Goal: Check status

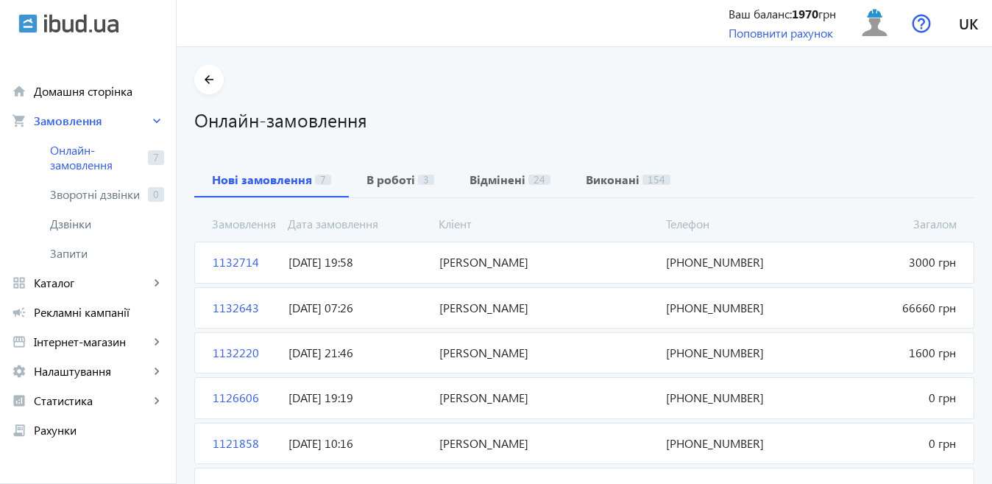
click at [460, 256] on span "[PERSON_NAME]" at bounding box center [547, 262] width 227 height 16
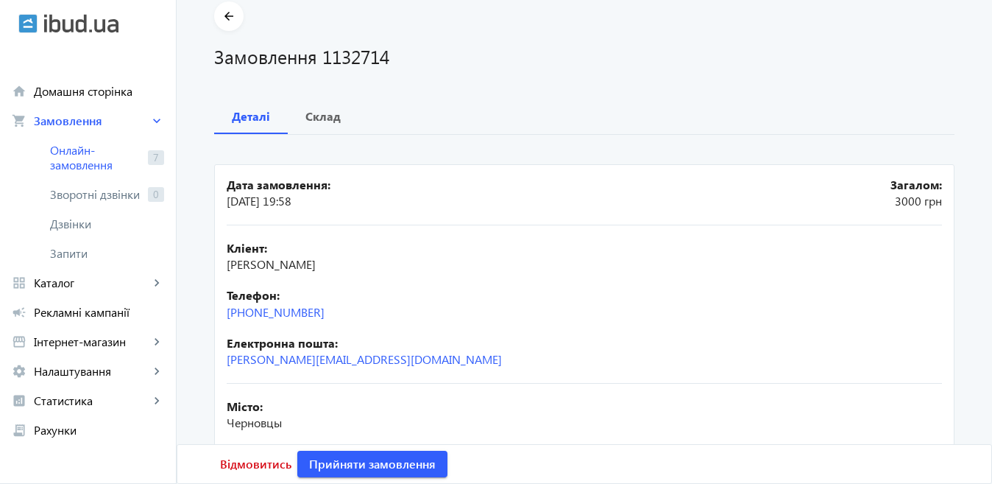
scroll to position [147, 0]
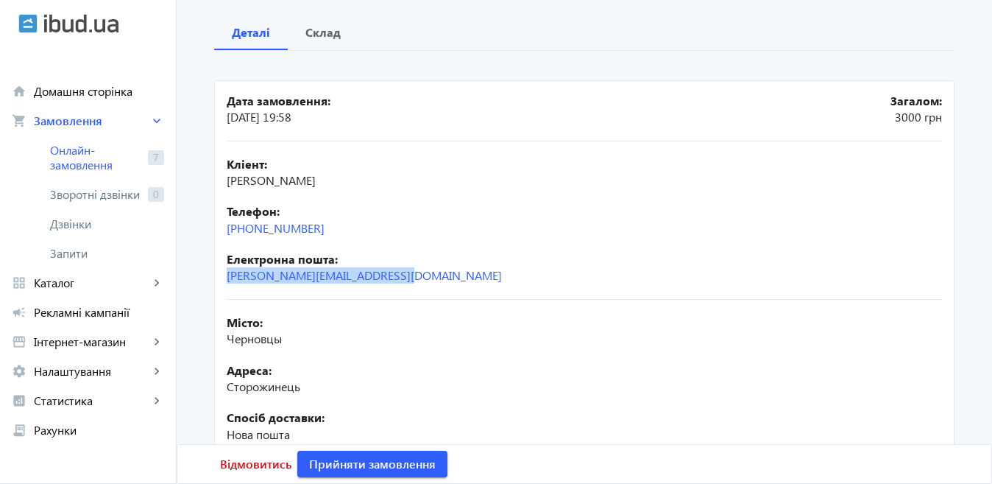
drag, startPoint x: 221, startPoint y: 278, endPoint x: 428, endPoint y: 269, distance: 207.0
click at [429, 268] on mat-card "Дата замовлення: [DATE] 19:58 Загалом: 3000 грн Кліент: [PERSON_NAME] Телефон: …" at bounding box center [584, 341] width 741 height 523
copy link "[PERSON_NAME][EMAIL_ADDRESS][DOMAIN_NAME]"
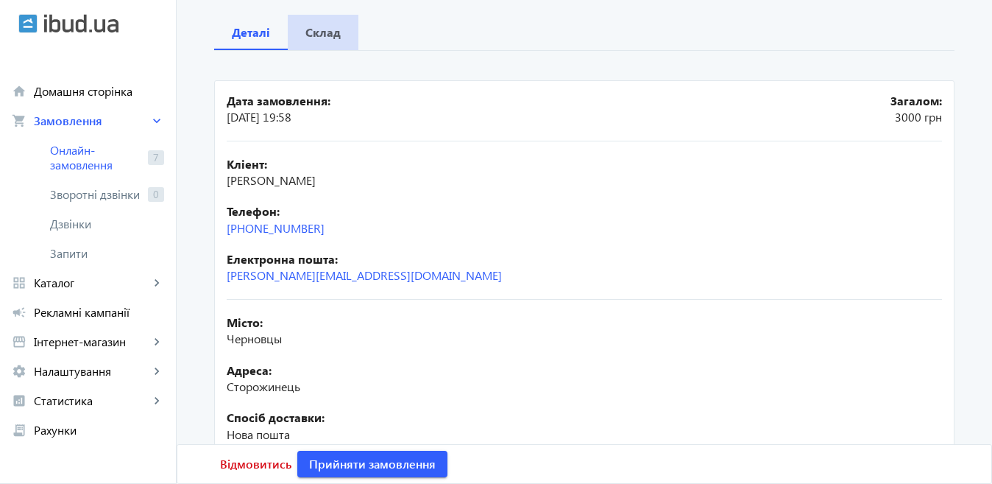
click at [320, 28] on b "Склад" at bounding box center [322, 33] width 35 height 12
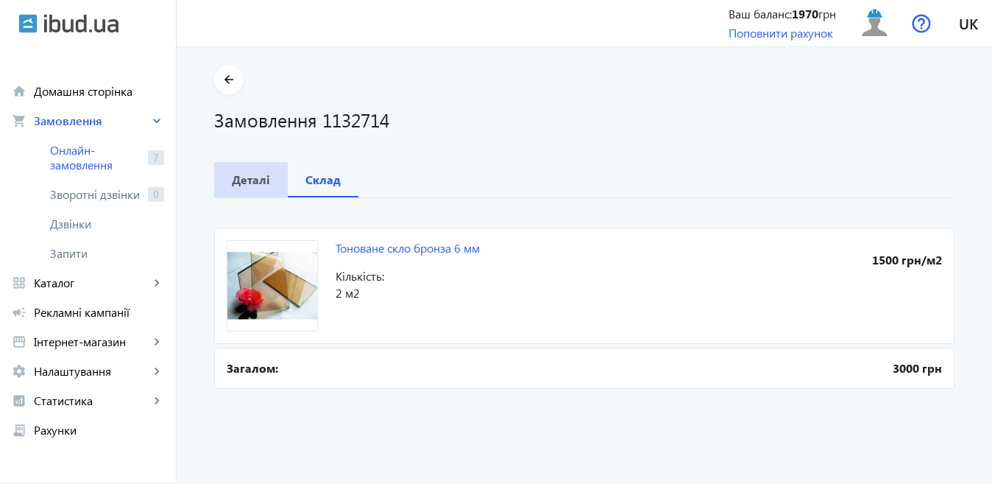
click at [232, 177] on b "Деталі" at bounding box center [251, 180] width 38 height 12
